Goal: Task Accomplishment & Management: Complete application form

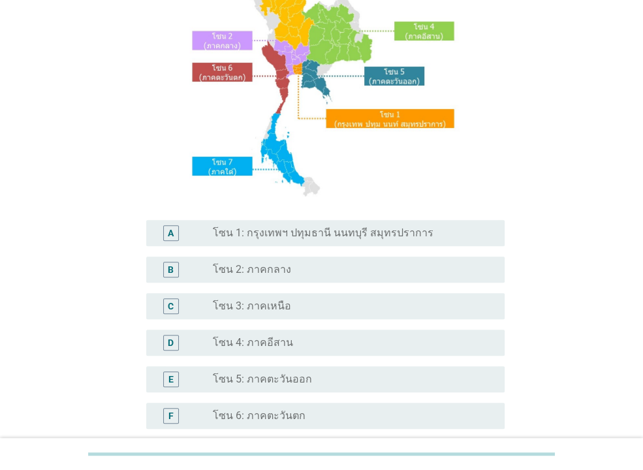
scroll to position [211, 0]
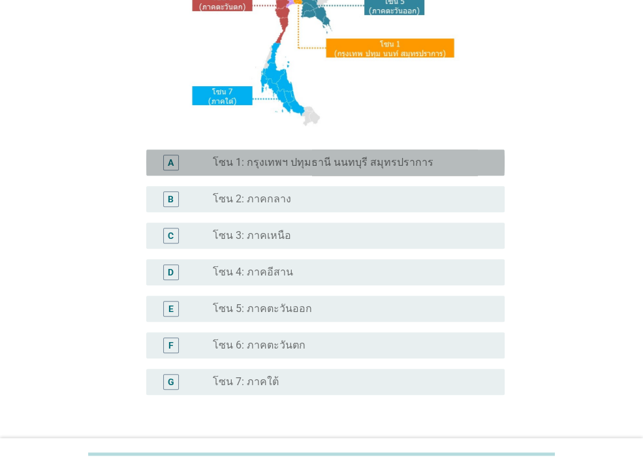
click at [337, 164] on label "โซน 1: กรุงเทพฯ ปทุมธานี นนทบุรี สมุทรปราการ" at bounding box center [323, 162] width 221 height 13
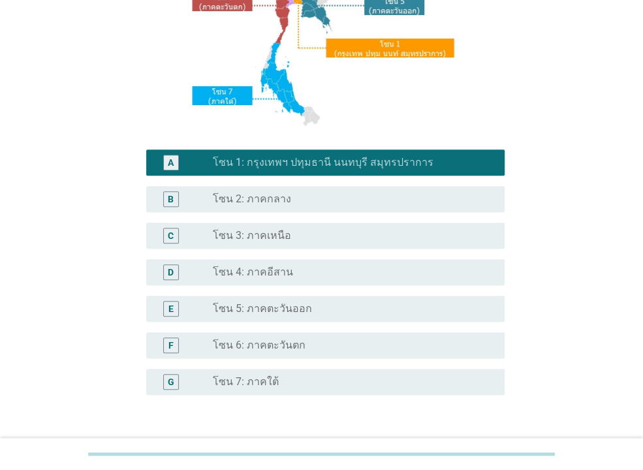
scroll to position [303, 0]
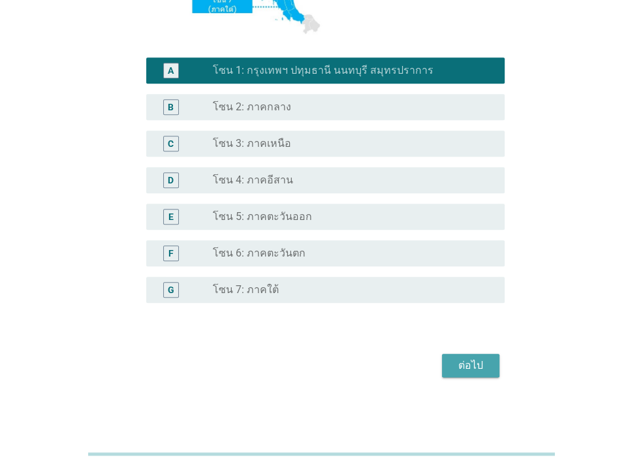
click at [455, 371] on div "ต่อไป" at bounding box center [470, 366] width 37 height 16
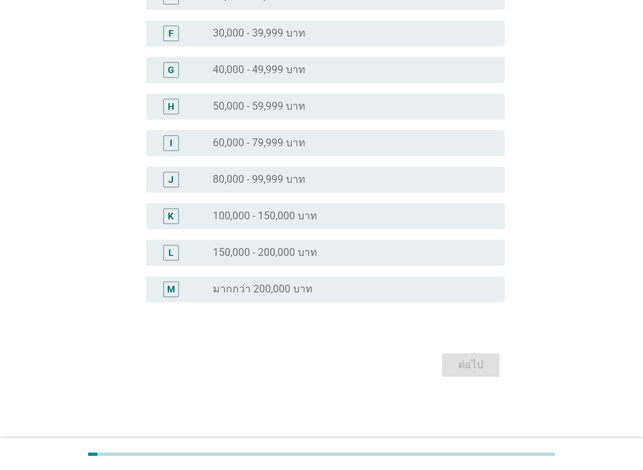
scroll to position [0, 0]
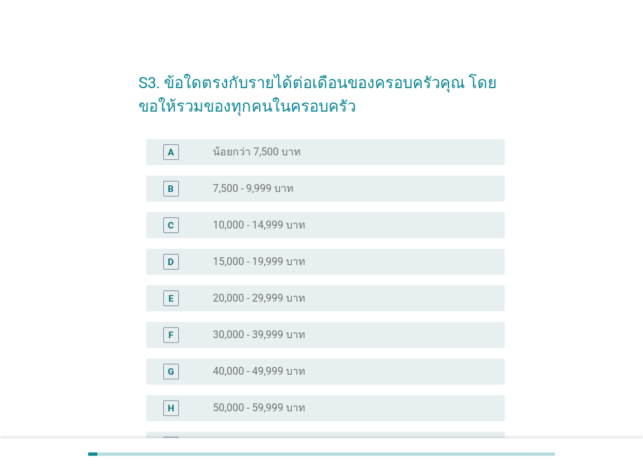
click at [263, 335] on label "30,000 - 39,999 บาท" at bounding box center [259, 334] width 93 height 13
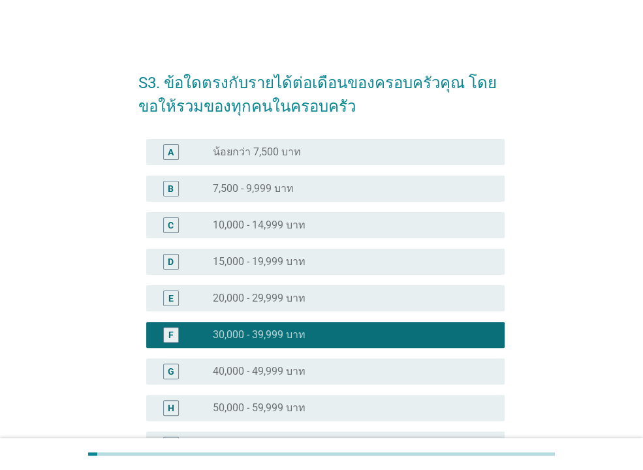
scroll to position [301, 0]
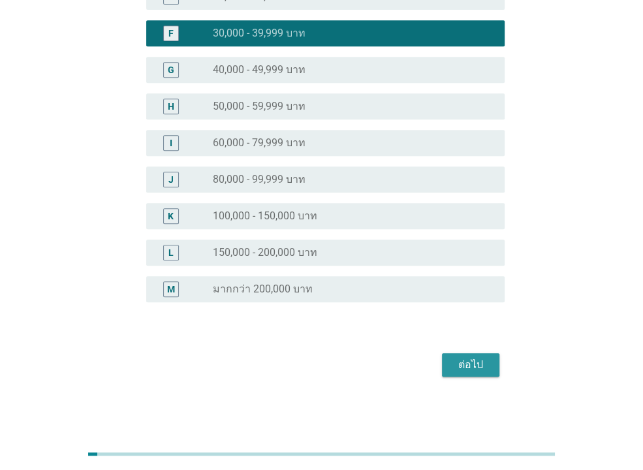
drag, startPoint x: 459, startPoint y: 361, endPoint x: 489, endPoint y: 343, distance: 35.5
click at [458, 361] on div "ต่อไป" at bounding box center [470, 365] width 37 height 16
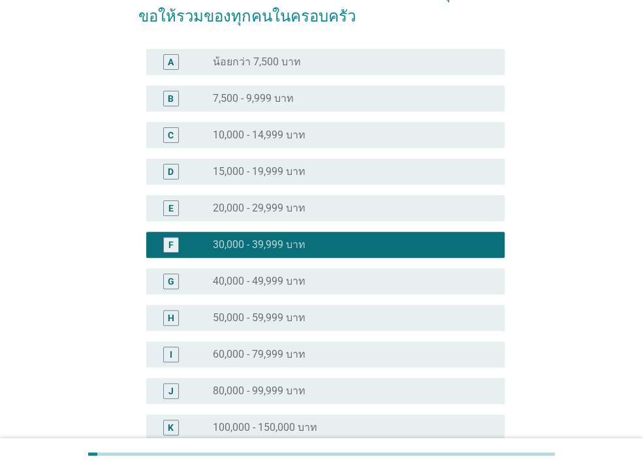
scroll to position [0, 0]
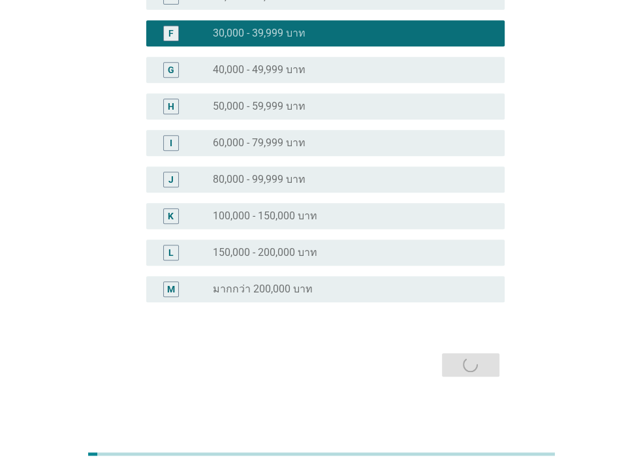
click at [473, 364] on div "ต่อไป" at bounding box center [321, 364] width 366 height 31
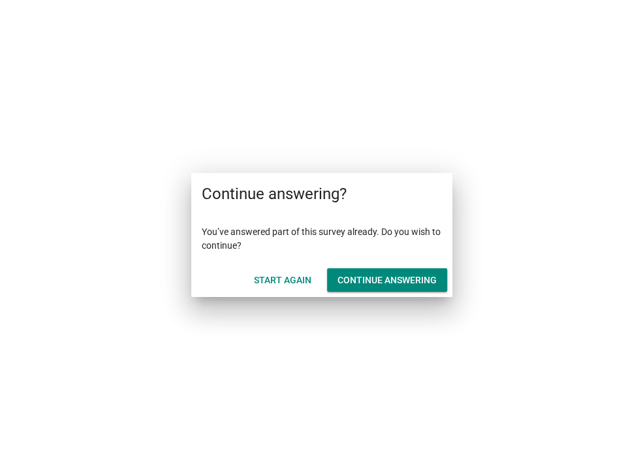
click at [353, 277] on div "Continue answering" at bounding box center [386, 280] width 99 height 14
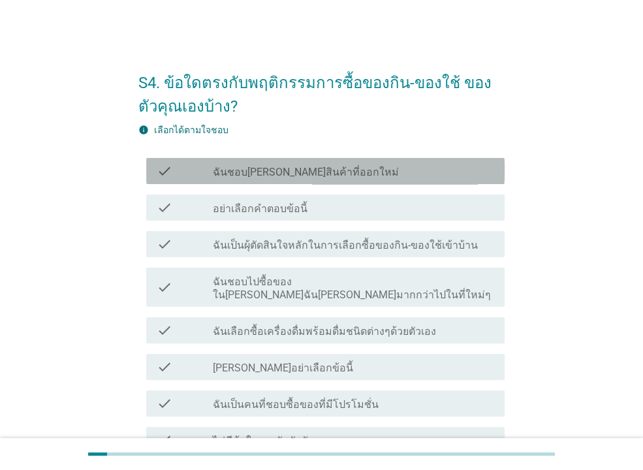
click at [311, 174] on label "ฉันชอบ[PERSON_NAME]สินค้าที่ออกใหม่" at bounding box center [306, 172] width 186 height 13
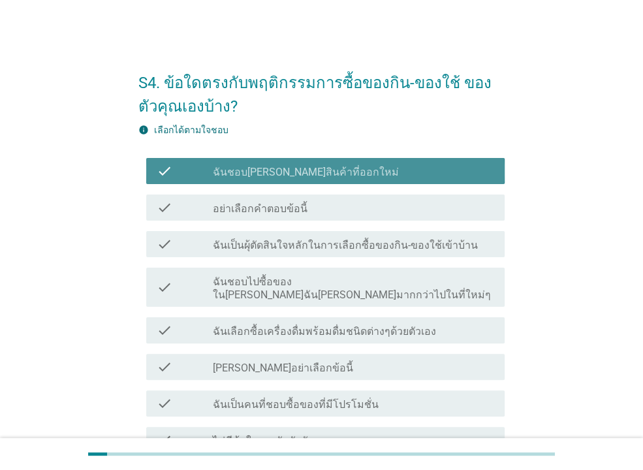
click at [312, 174] on label "ฉันชอบ[PERSON_NAME]สินค้าที่ออกใหม่" at bounding box center [306, 172] width 186 height 13
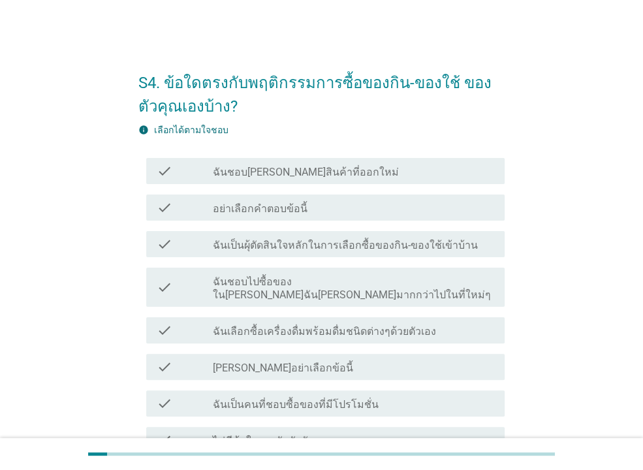
click at [316, 243] on label "ฉันเป็นผุ้ตัดสินใจหลักในการเลือกซื้อของกิน-ของใช้เข้าบ้าน" at bounding box center [345, 245] width 265 height 13
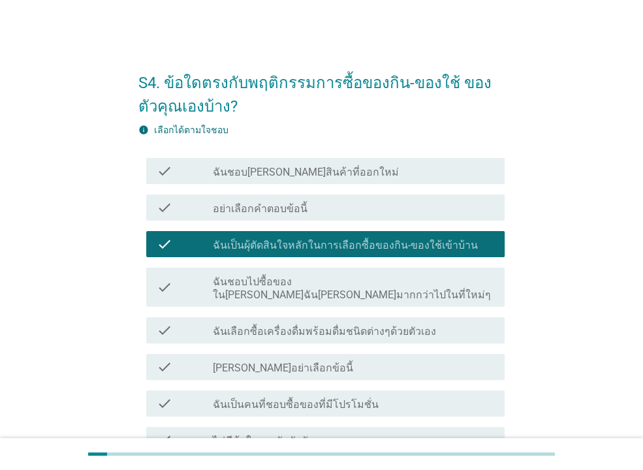
scroll to position [70, 0]
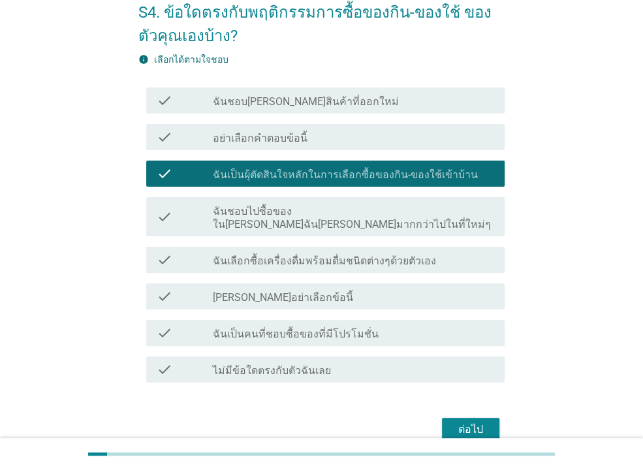
click at [305, 215] on label "ฉันชอบไปซื้อของใน[PERSON_NAME]ฉัน[PERSON_NAME]มากกว่าไปในที่ใหม่ๆ" at bounding box center [353, 218] width 281 height 26
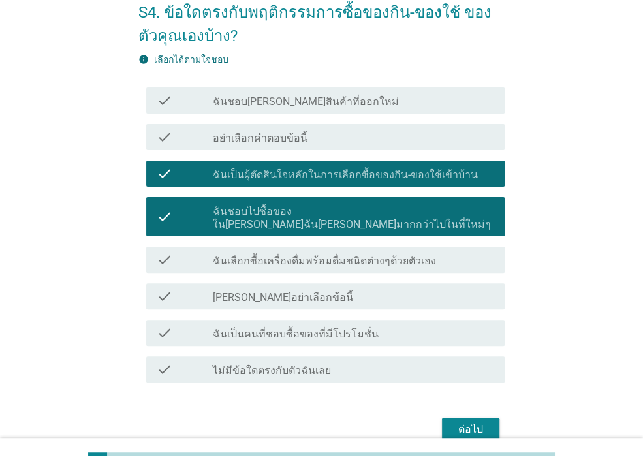
click at [320, 203] on div "check_box ฉันชอบไปซื้อของใน[PERSON_NAME]ฉัน[PERSON_NAME]มากกว่าไปในที่ใหม่ๆ" at bounding box center [353, 216] width 281 height 29
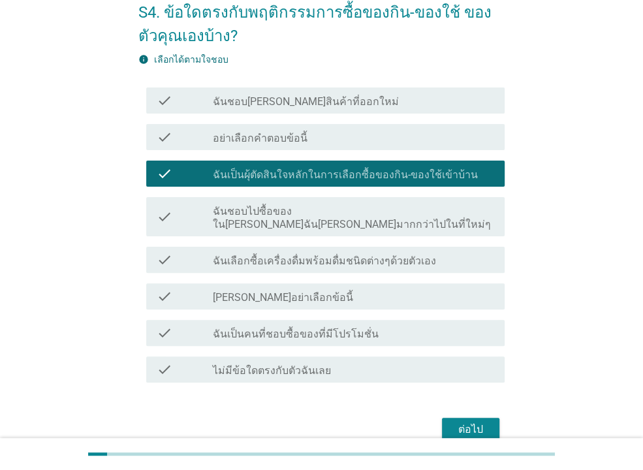
click at [378, 254] on label "ฉันเลือกซื้อเครื่องดื่มพร้อมดื่มชนิดต่างๆด้วยตัวเอง" at bounding box center [324, 260] width 223 height 13
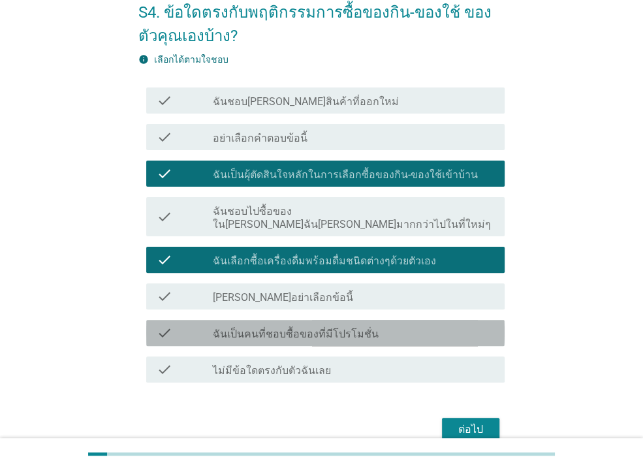
click at [342, 328] on label "ฉันเป็นคนที่ชอบซื้อของที่มีโปรโมชั่น" at bounding box center [296, 334] width 166 height 13
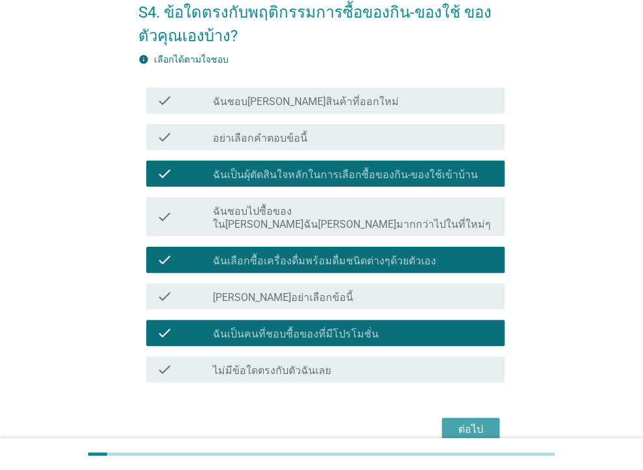
click at [466, 421] on div "ต่อไป" at bounding box center [470, 429] width 37 height 16
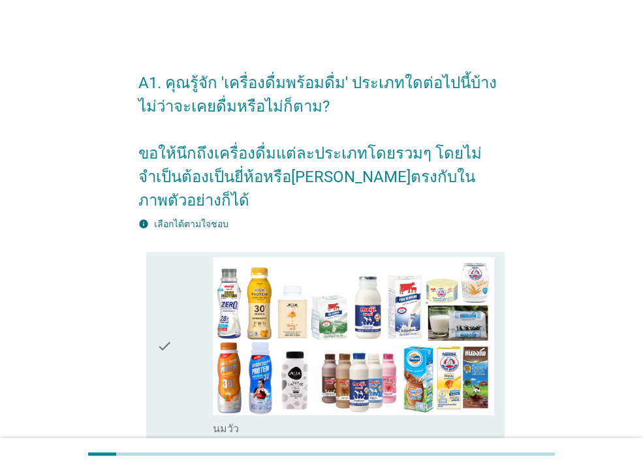
click at [162, 323] on icon "check" at bounding box center [165, 346] width 16 height 178
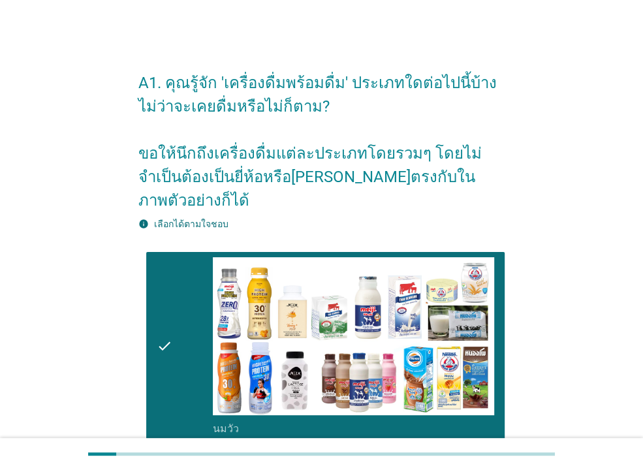
scroll to position [282, 0]
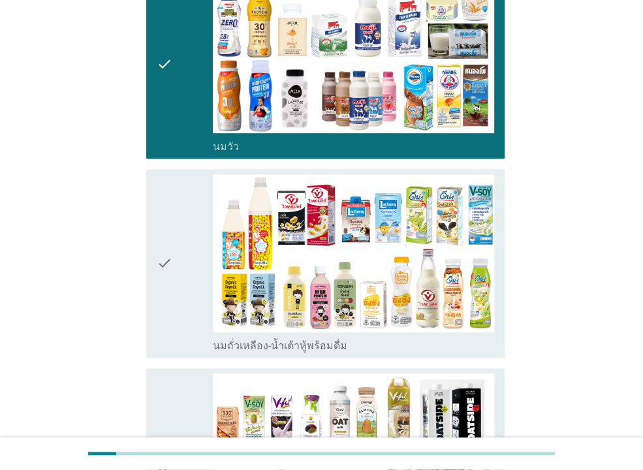
click at [168, 259] on icon "check" at bounding box center [165, 263] width 16 height 178
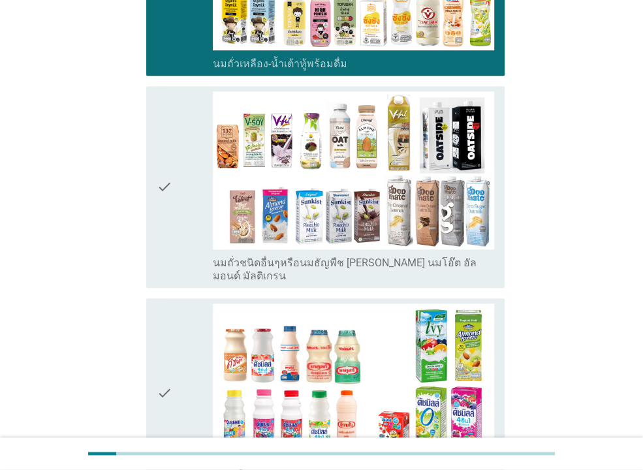
scroll to position [705, 0]
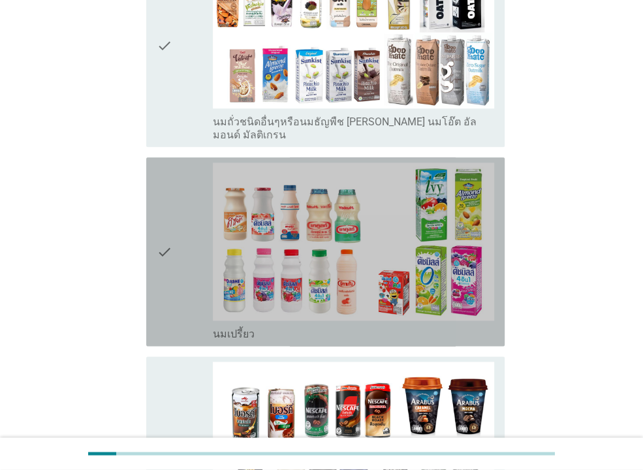
click at [164, 245] on icon "check" at bounding box center [165, 251] width 16 height 178
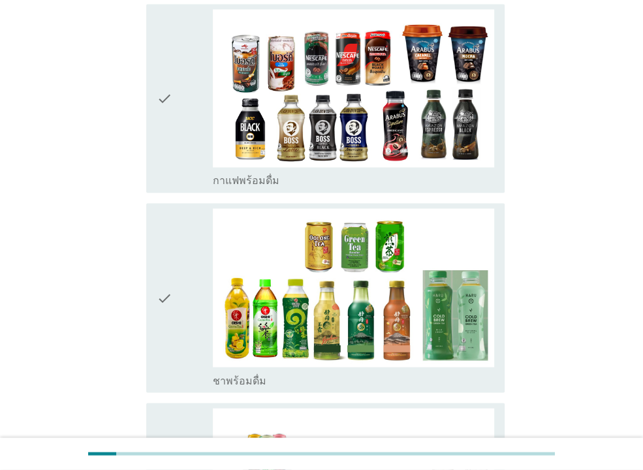
scroll to position [1339, 0]
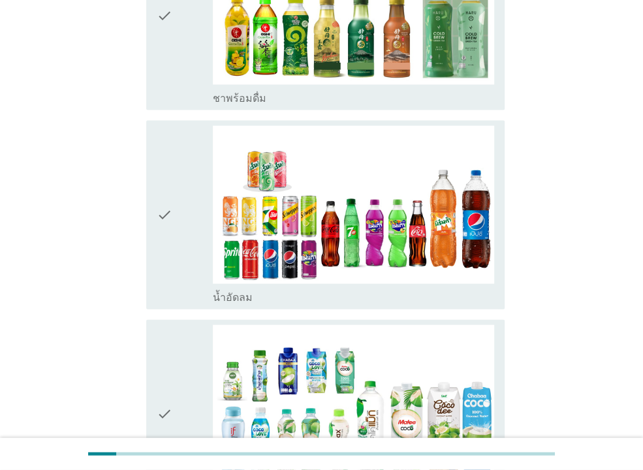
click at [171, 187] on icon "check" at bounding box center [165, 215] width 16 height 178
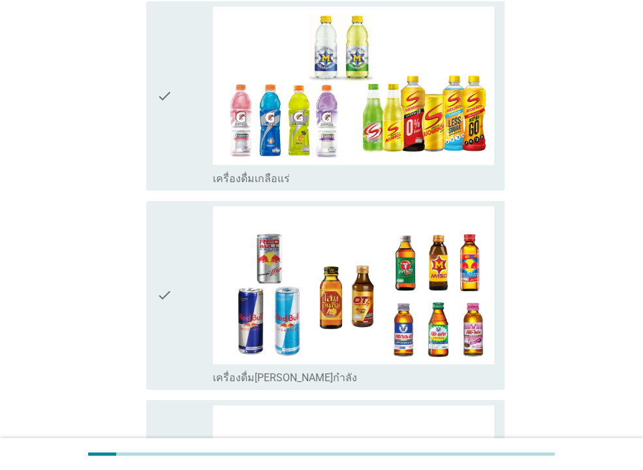
scroll to position [2718, 0]
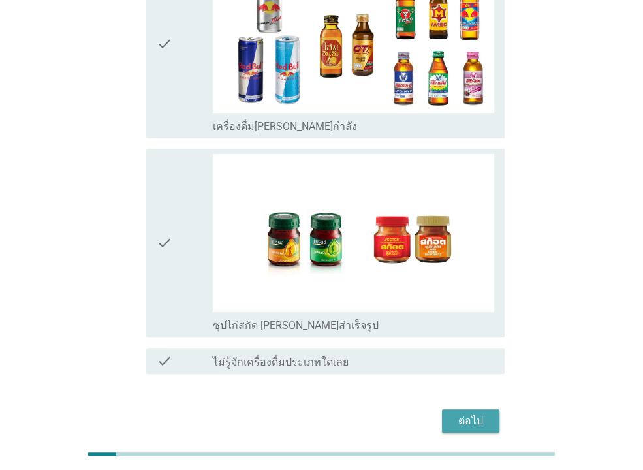
click at [468, 413] on div "ต่อไป" at bounding box center [470, 421] width 37 height 16
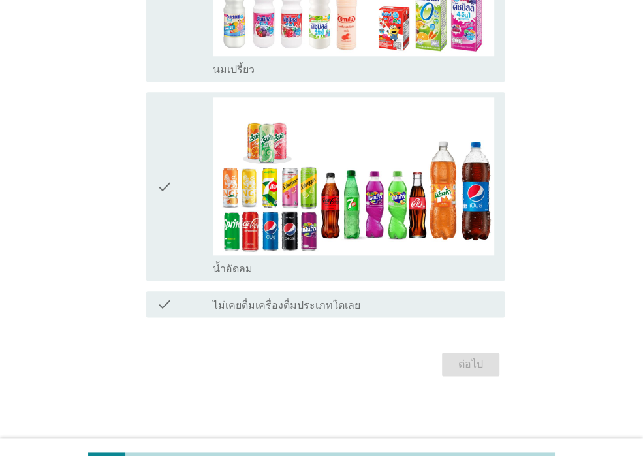
scroll to position [0, 0]
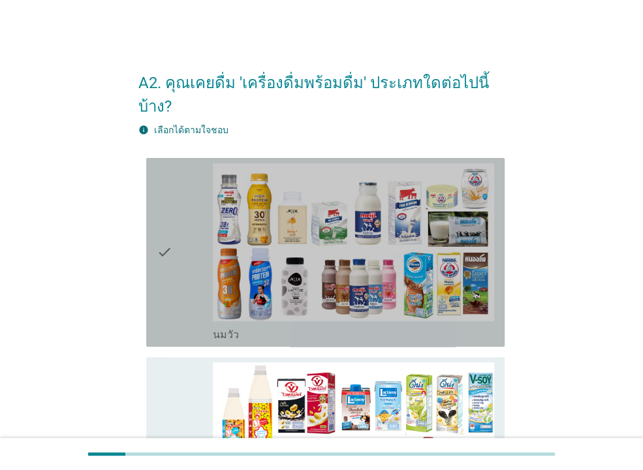
click at [187, 206] on div "check" at bounding box center [185, 252] width 56 height 178
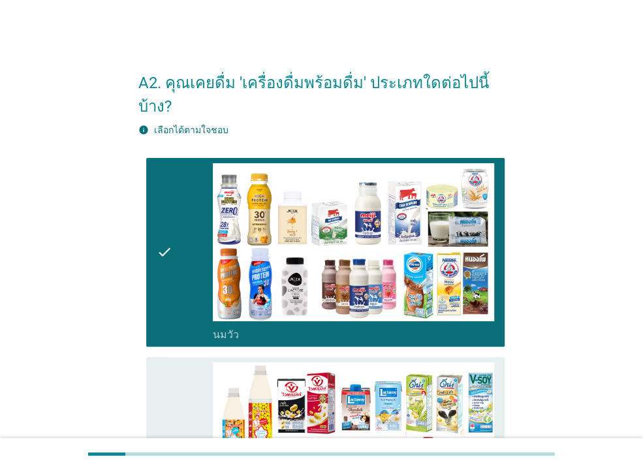
scroll to position [141, 0]
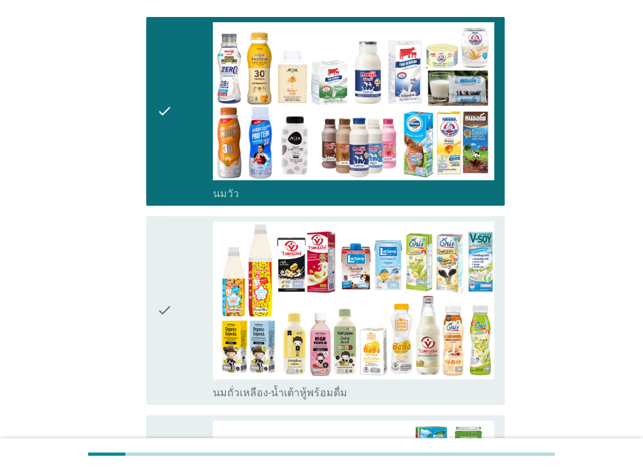
click at [176, 283] on div "check" at bounding box center [185, 310] width 56 height 178
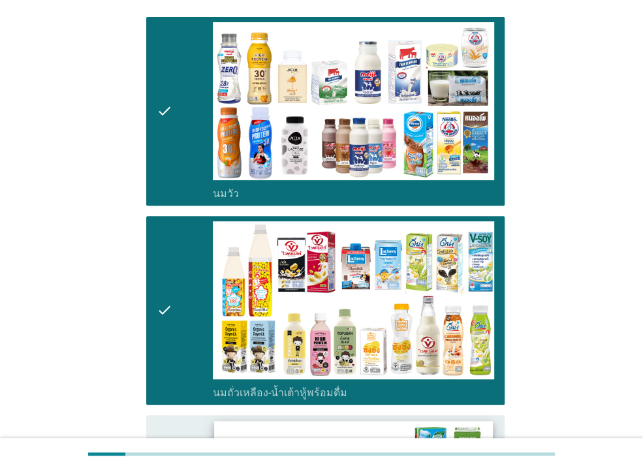
scroll to position [282, 0]
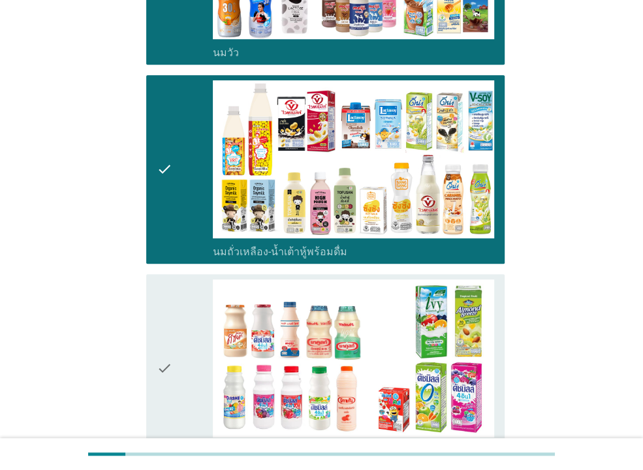
click at [205, 317] on div "check" at bounding box center [185, 368] width 56 height 178
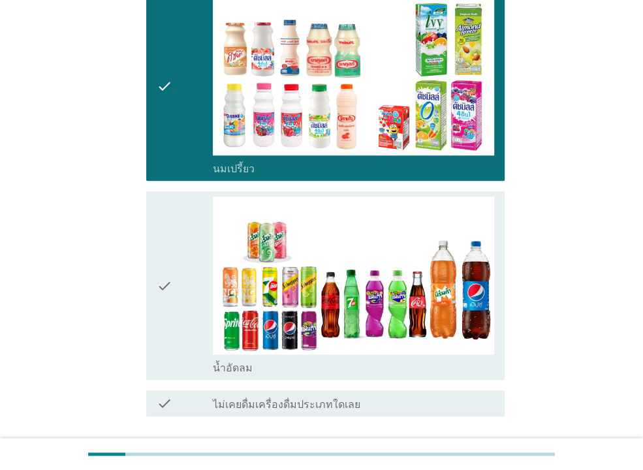
click at [178, 279] on div "check" at bounding box center [185, 285] width 56 height 178
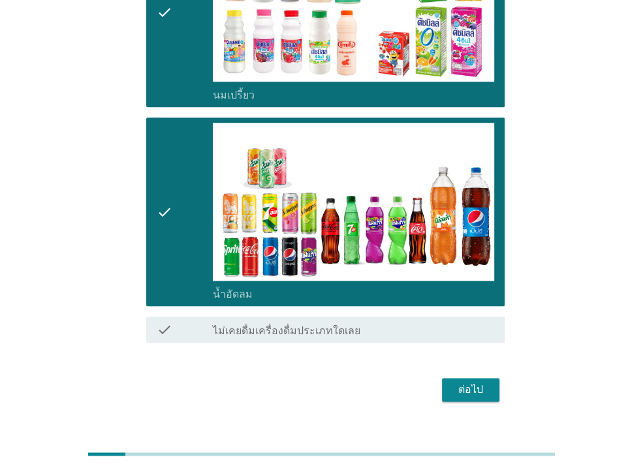
click at [482, 382] on div "ต่อไป" at bounding box center [470, 390] width 37 height 16
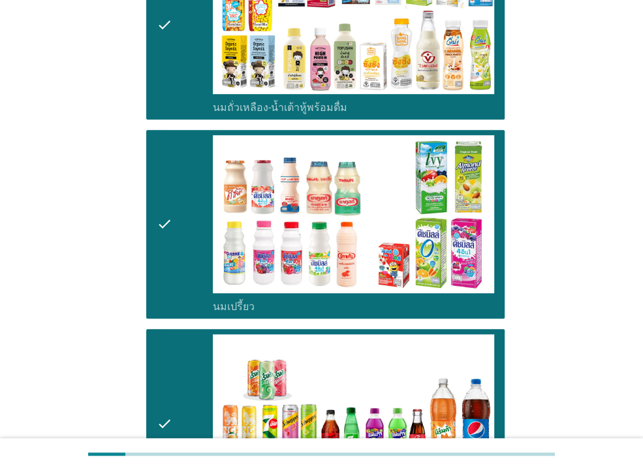
scroll to position [0, 0]
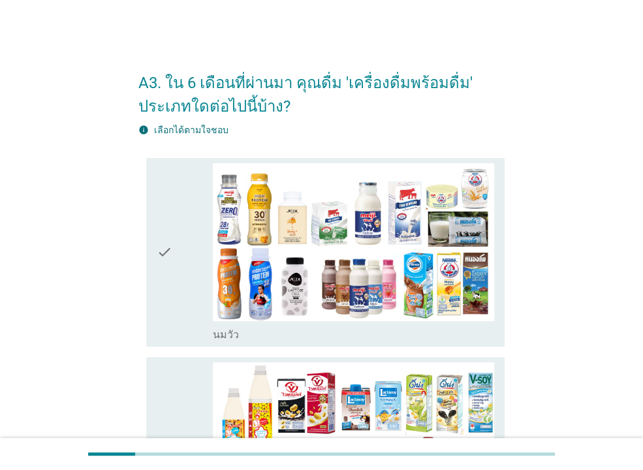
click at [140, 287] on div "check check_box_outline_blank [PERSON_NAME]" at bounding box center [321, 252] width 366 height 199
click at [174, 290] on div "check" at bounding box center [185, 252] width 56 height 178
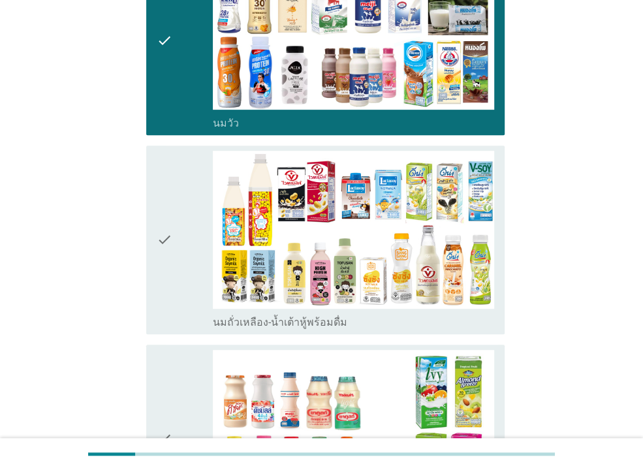
click at [168, 254] on icon "check" at bounding box center [165, 240] width 16 height 178
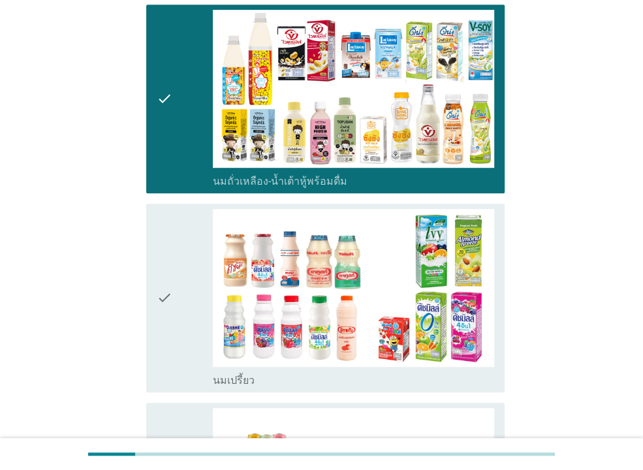
click at [170, 278] on icon "check" at bounding box center [165, 298] width 16 height 178
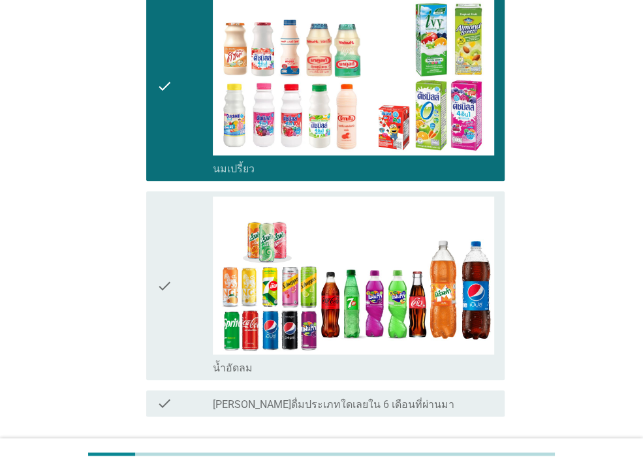
click at [164, 294] on icon "check" at bounding box center [165, 285] width 16 height 178
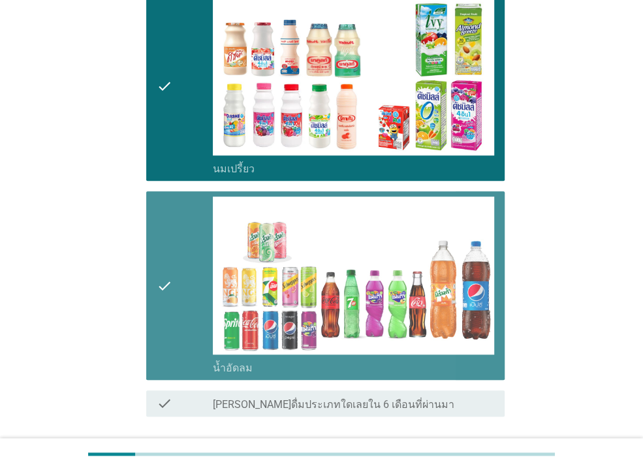
scroll to position [661, 0]
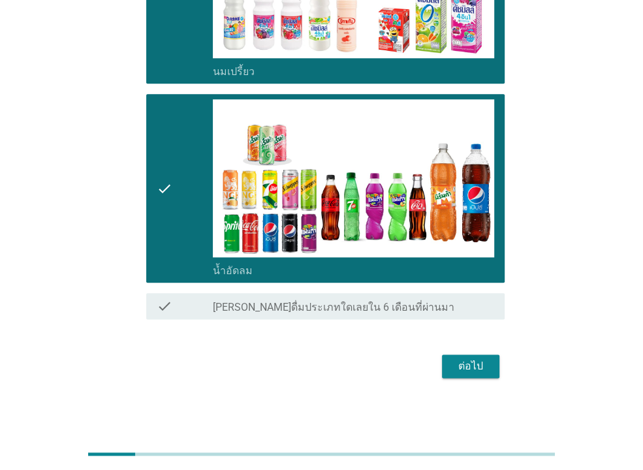
click at [472, 365] on div "ต่อไป" at bounding box center [470, 366] width 37 height 16
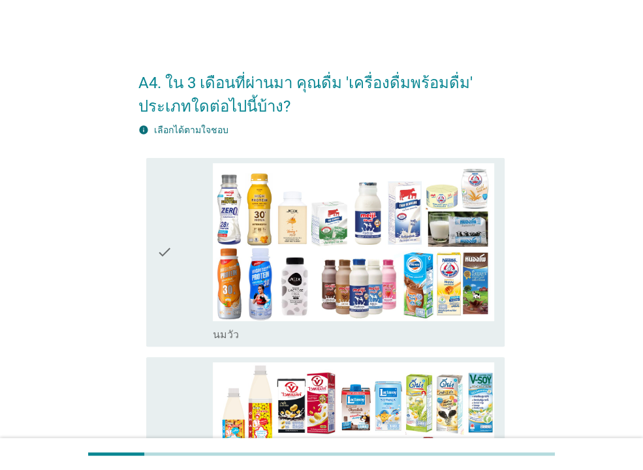
click at [199, 240] on div "check" at bounding box center [185, 252] width 56 height 178
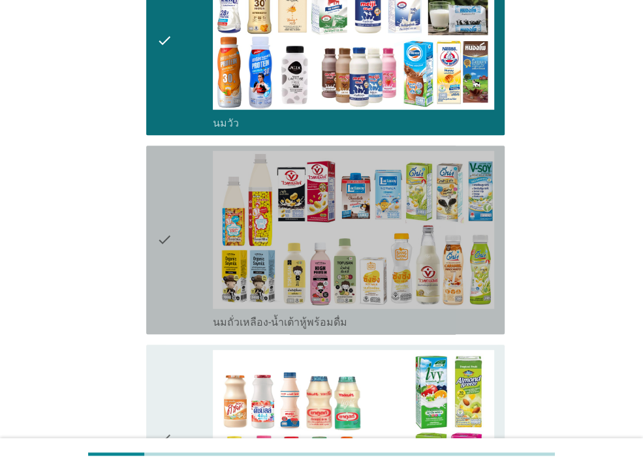
click at [172, 279] on icon "check" at bounding box center [165, 240] width 16 height 178
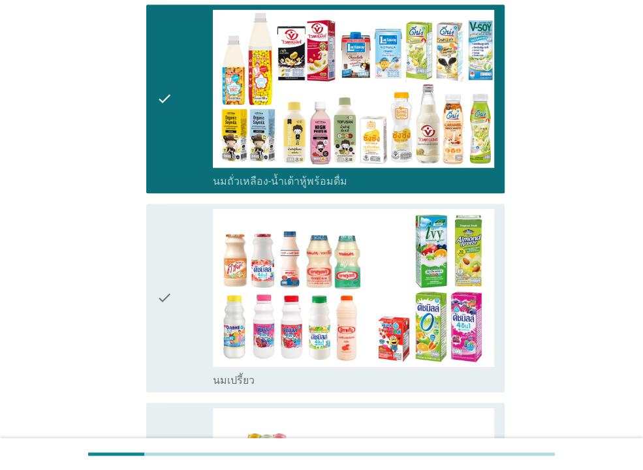
click at [172, 277] on icon "check" at bounding box center [165, 298] width 16 height 178
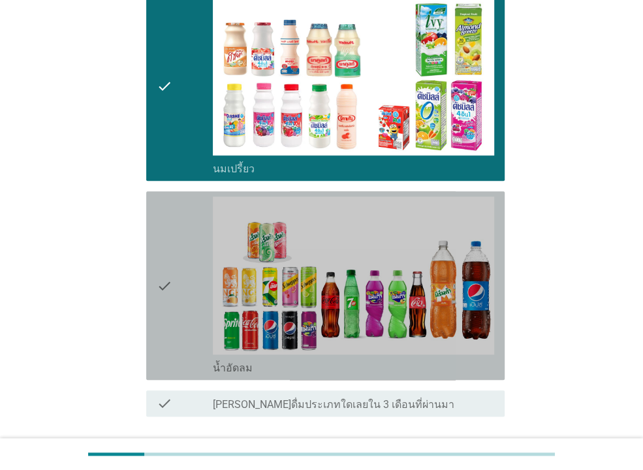
click at [172, 284] on icon "check" at bounding box center [165, 285] width 16 height 178
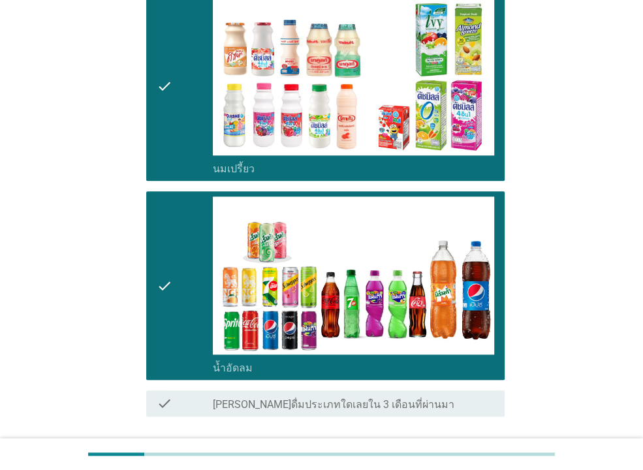
scroll to position [661, 0]
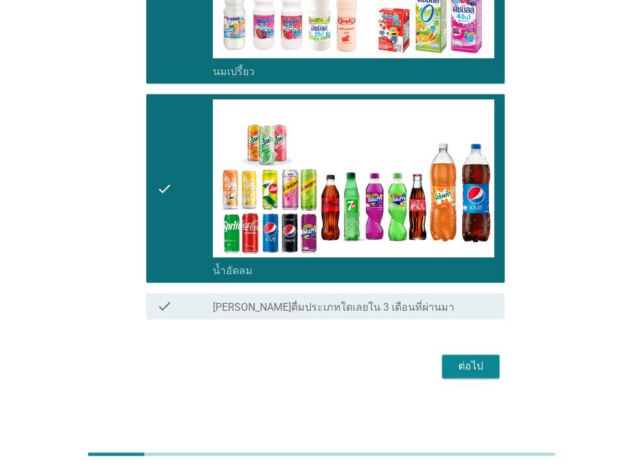
click at [478, 363] on div "ต่อไป" at bounding box center [470, 366] width 37 height 16
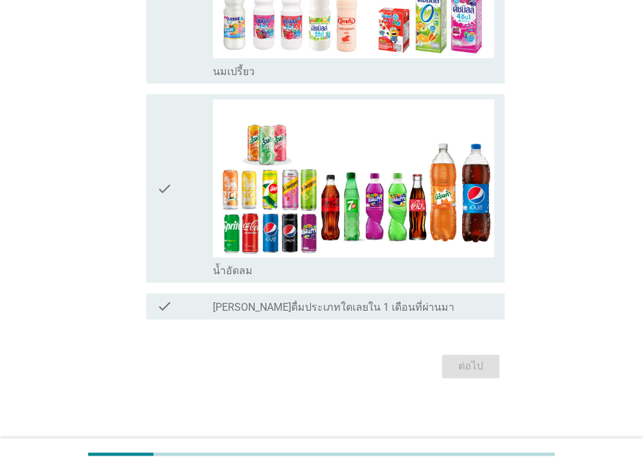
scroll to position [0, 0]
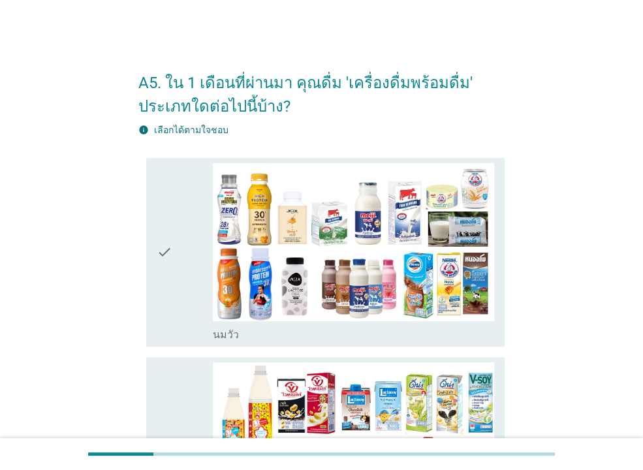
click at [170, 271] on icon "check" at bounding box center [165, 252] width 16 height 178
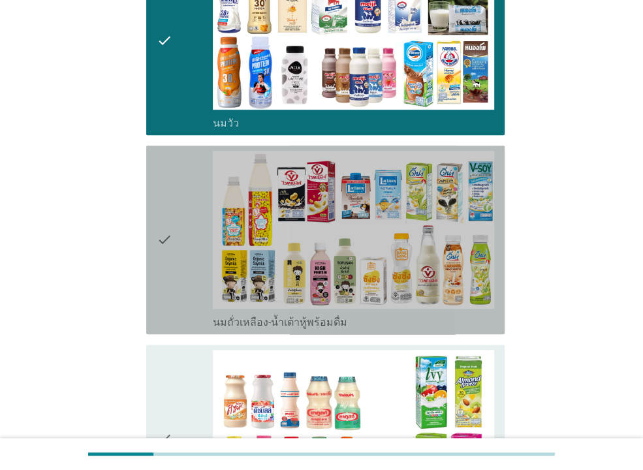
click at [194, 286] on div "check" at bounding box center [185, 240] width 56 height 178
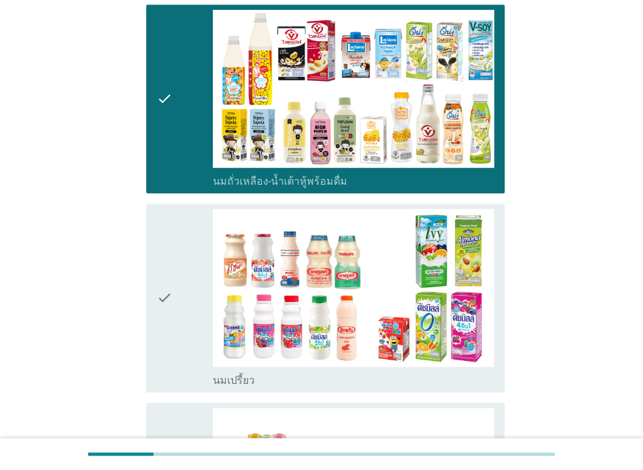
click at [185, 278] on div "check" at bounding box center [185, 298] width 56 height 178
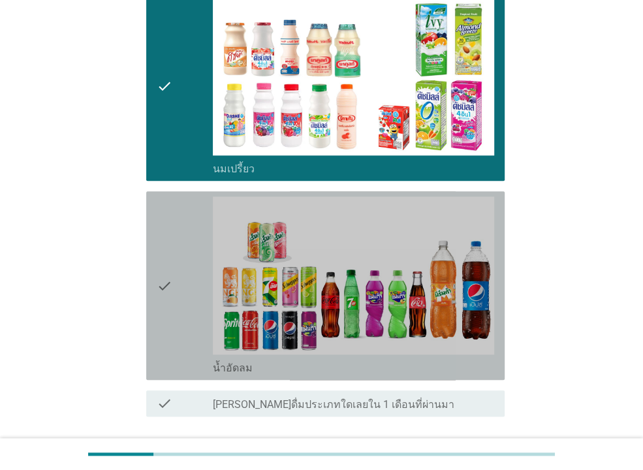
click at [172, 284] on icon "check" at bounding box center [165, 285] width 16 height 178
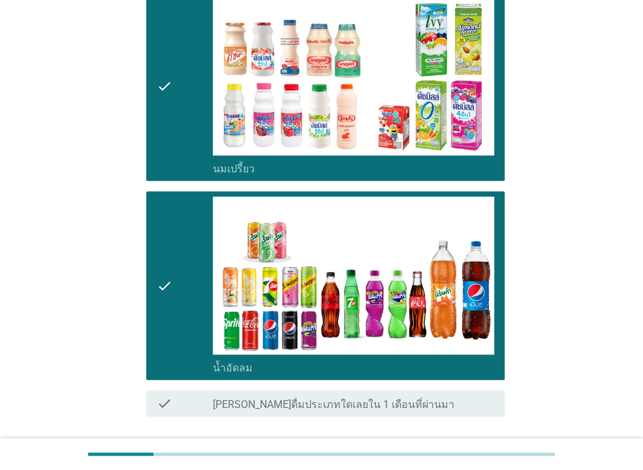
scroll to position [661, 0]
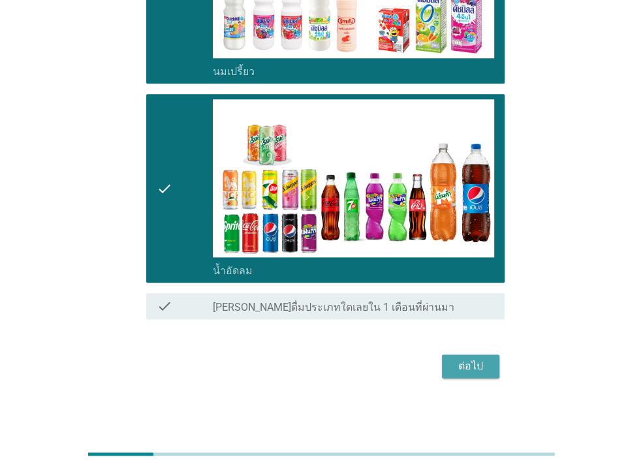
click at [474, 360] on div "ต่อไป" at bounding box center [470, 366] width 37 height 16
